Goal: Task Accomplishment & Management: Complete application form

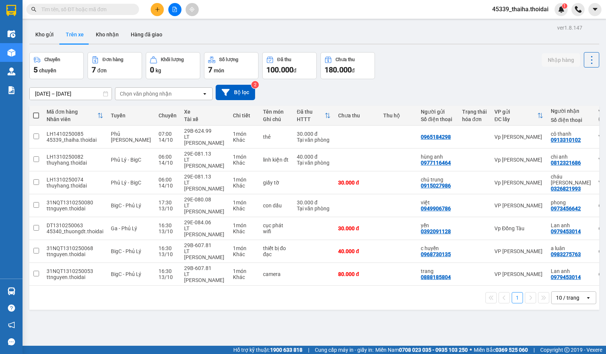
click at [154, 9] on button at bounding box center [157, 9] width 13 height 13
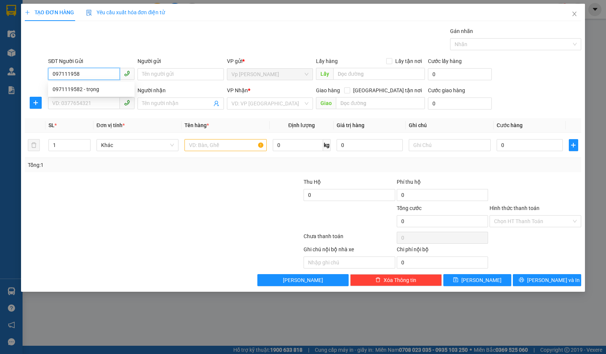
type input "0971119582"
click at [90, 91] on div "0971119582 - trọng" at bounding box center [91, 89] width 77 height 8
type input "trọng"
type input "0971119582"
click at [88, 104] on input "SĐT Người Nhận *" at bounding box center [84, 103] width 72 height 12
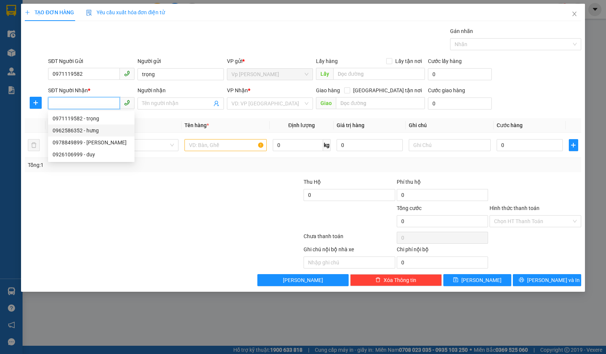
click at [112, 131] on div "0962586352 - hưng" at bounding box center [91, 131] width 77 height 8
type input "0962586352"
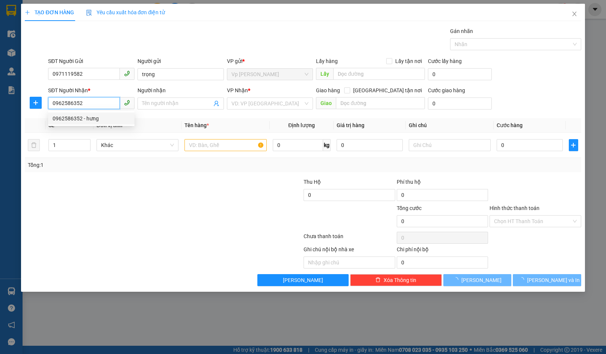
type input "hưng"
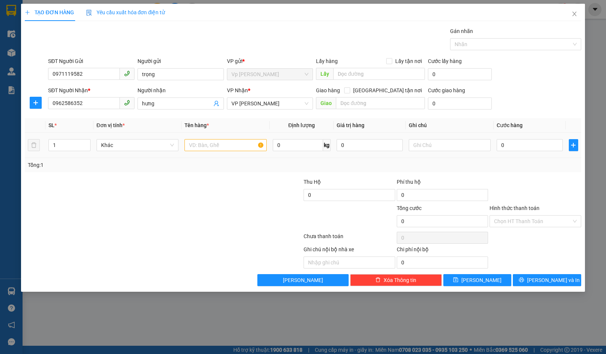
click at [212, 137] on td at bounding box center [225, 145] width 88 height 25
click at [215, 142] on input "text" at bounding box center [225, 145] width 82 height 12
type input "biển số"
click at [545, 151] on input "0" at bounding box center [529, 145] width 66 height 12
type input "3"
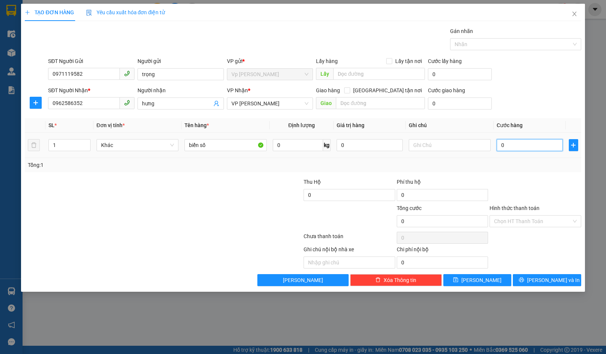
type input "3"
type input "30"
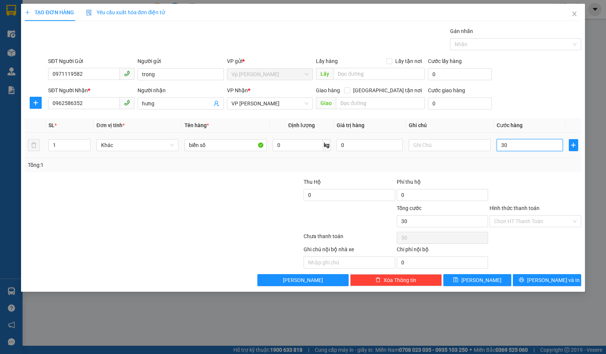
type input "300"
type input "3.000"
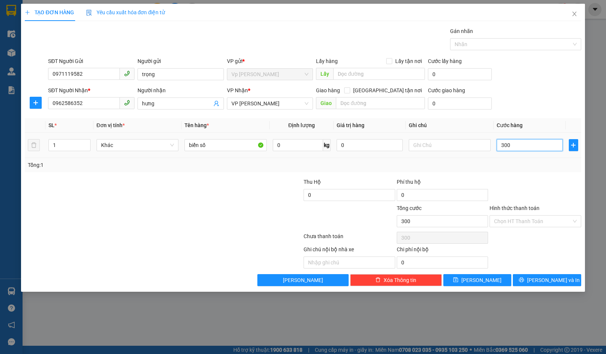
type input "3.000"
type input "30.000"
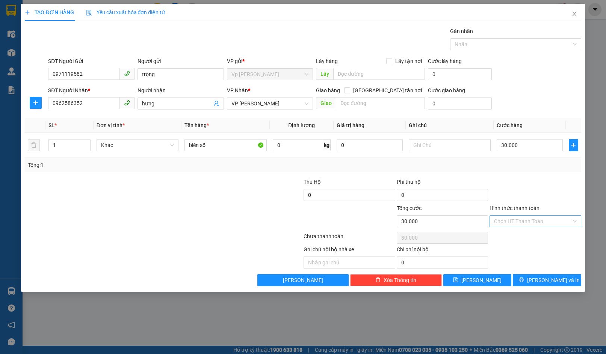
click at [514, 220] on input "Hình thức thanh toán" at bounding box center [532, 221] width 77 height 11
click at [512, 236] on div "Tại văn phòng" at bounding box center [535, 236] width 82 height 8
type input "0"
click at [493, 278] on button "[PERSON_NAME]" at bounding box center [477, 280] width 68 height 12
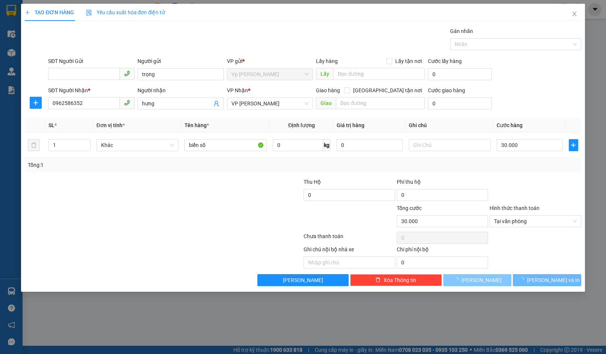
type input "0"
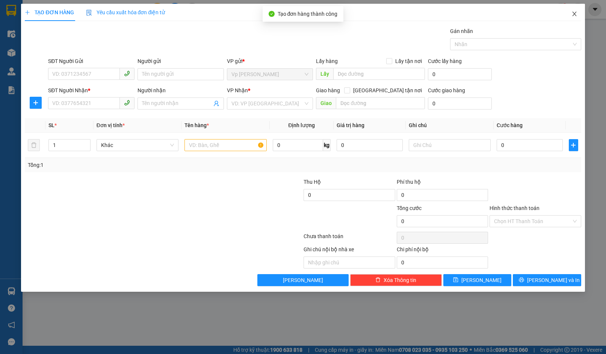
click at [576, 13] on icon "close" at bounding box center [574, 14] width 6 height 6
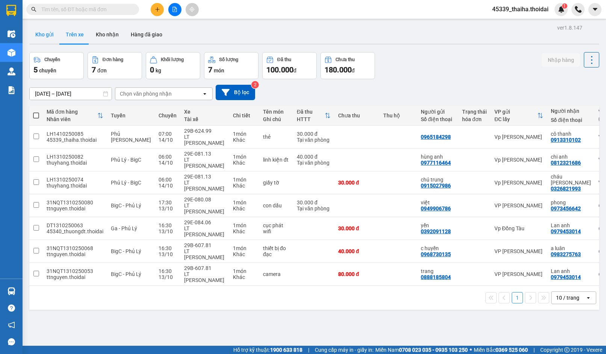
click at [42, 36] on button "Kho gửi" at bounding box center [44, 35] width 30 height 18
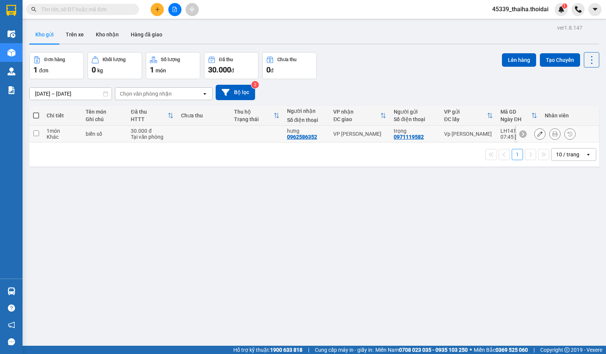
click at [37, 133] on input "checkbox" at bounding box center [36, 134] width 6 height 6
checkbox input "true"
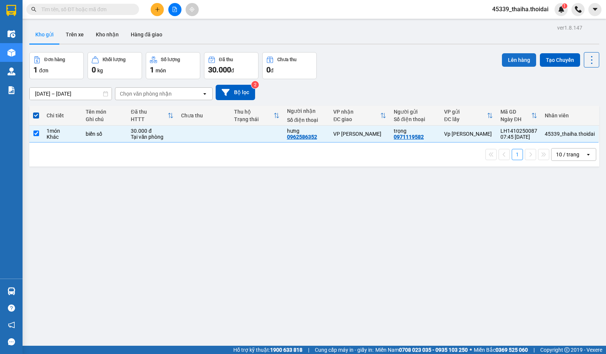
click at [512, 57] on button "Lên hàng" at bounding box center [519, 60] width 34 height 14
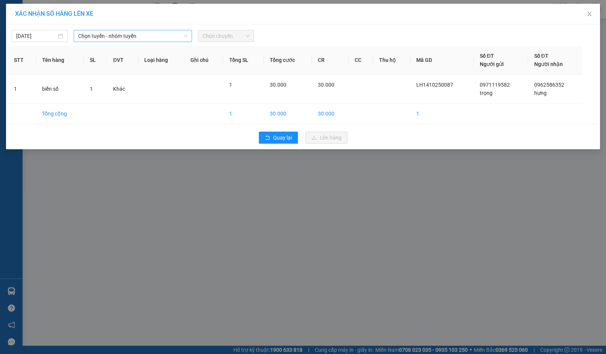
click at [110, 35] on span "Chọn tuyến - nhóm tuyến" at bounding box center [132, 35] width 109 height 11
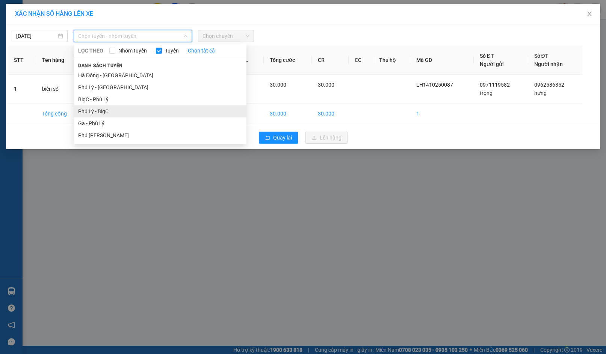
click at [107, 111] on li "Phủ Lý - BigC" at bounding box center [160, 111] width 173 height 12
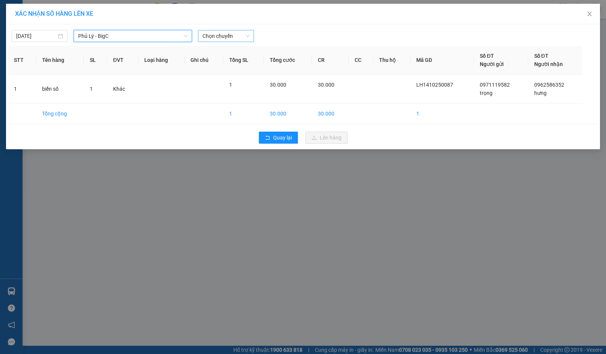
click at [219, 36] on span "Chọn chuyến" at bounding box center [225, 35] width 47 height 11
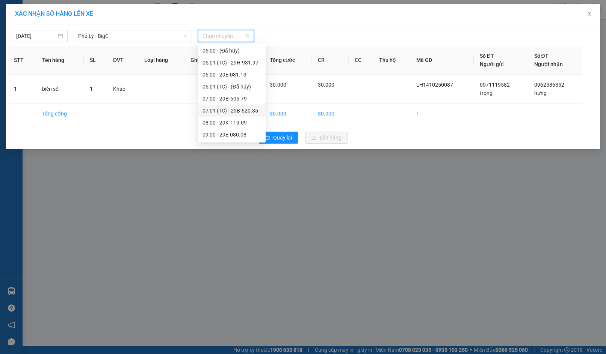
scroll to position [25, 0]
click at [216, 108] on div "08:00 - 29K-119.09" at bounding box center [231, 110] width 59 height 8
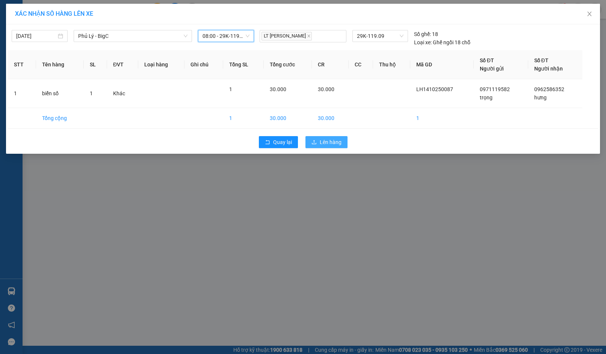
click at [318, 145] on button "Lên hàng" at bounding box center [326, 142] width 42 height 12
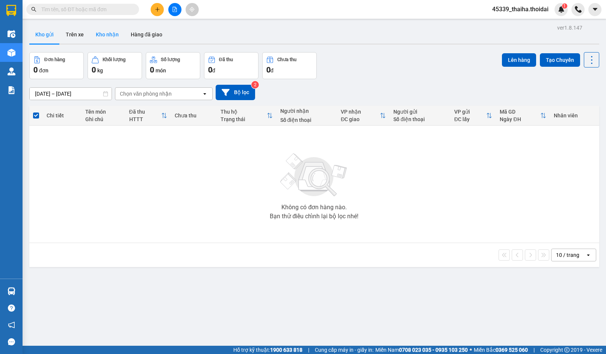
click at [105, 34] on button "Kho nhận" at bounding box center [107, 35] width 35 height 18
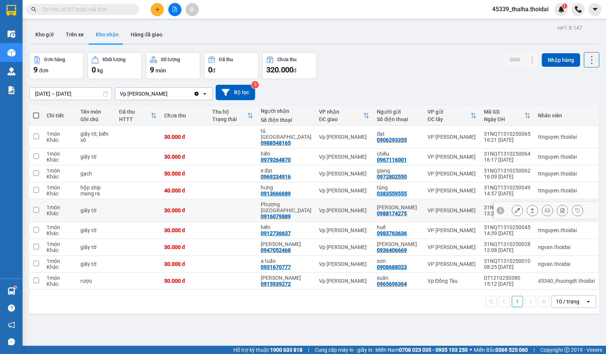
click at [514, 208] on icon at bounding box center [516, 210] width 5 height 5
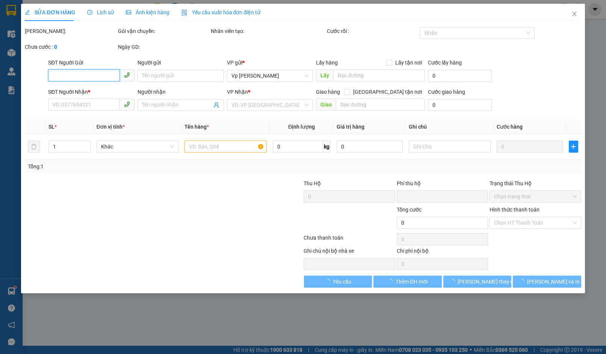
type input "0988174275"
type input "[PERSON_NAME]"
type input "0916079889"
type input "Phượng [GEOGRAPHIC_DATA]"
type input "0"
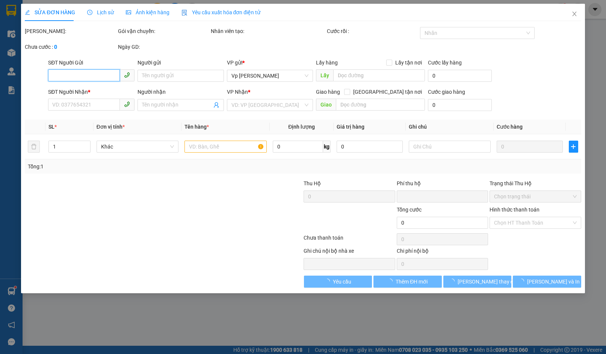
type input "30.000"
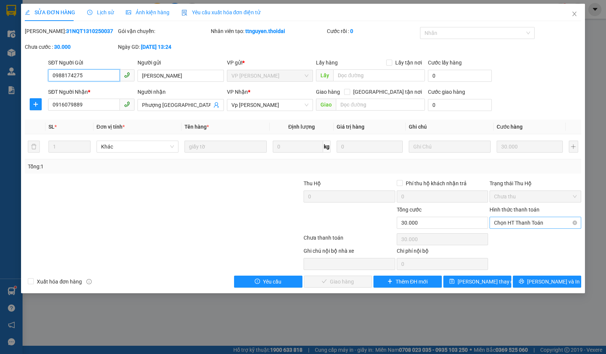
click at [503, 222] on span "Chọn HT Thanh Toán" at bounding box center [535, 222] width 82 height 11
click at [502, 238] on div "Tại văn phòng" at bounding box center [535, 238] width 82 height 8
type input "0"
click at [353, 281] on span "[PERSON_NAME] và Giao hàng" at bounding box center [354, 282] width 72 height 8
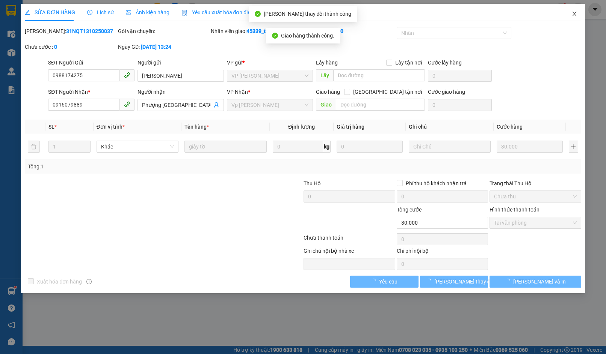
click at [573, 12] on icon "close" at bounding box center [574, 14] width 6 height 6
